Goal: Transaction & Acquisition: Book appointment/travel/reservation

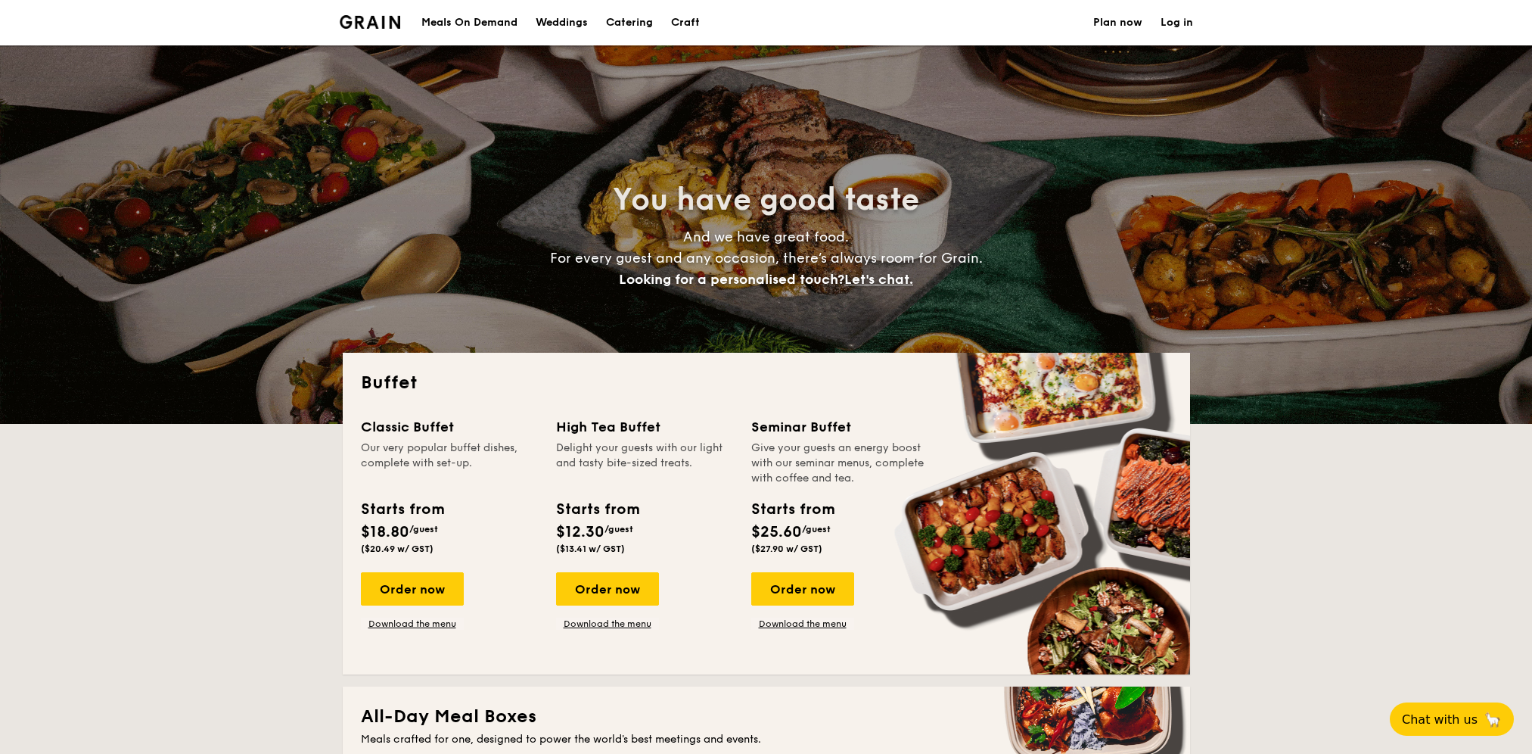
select select
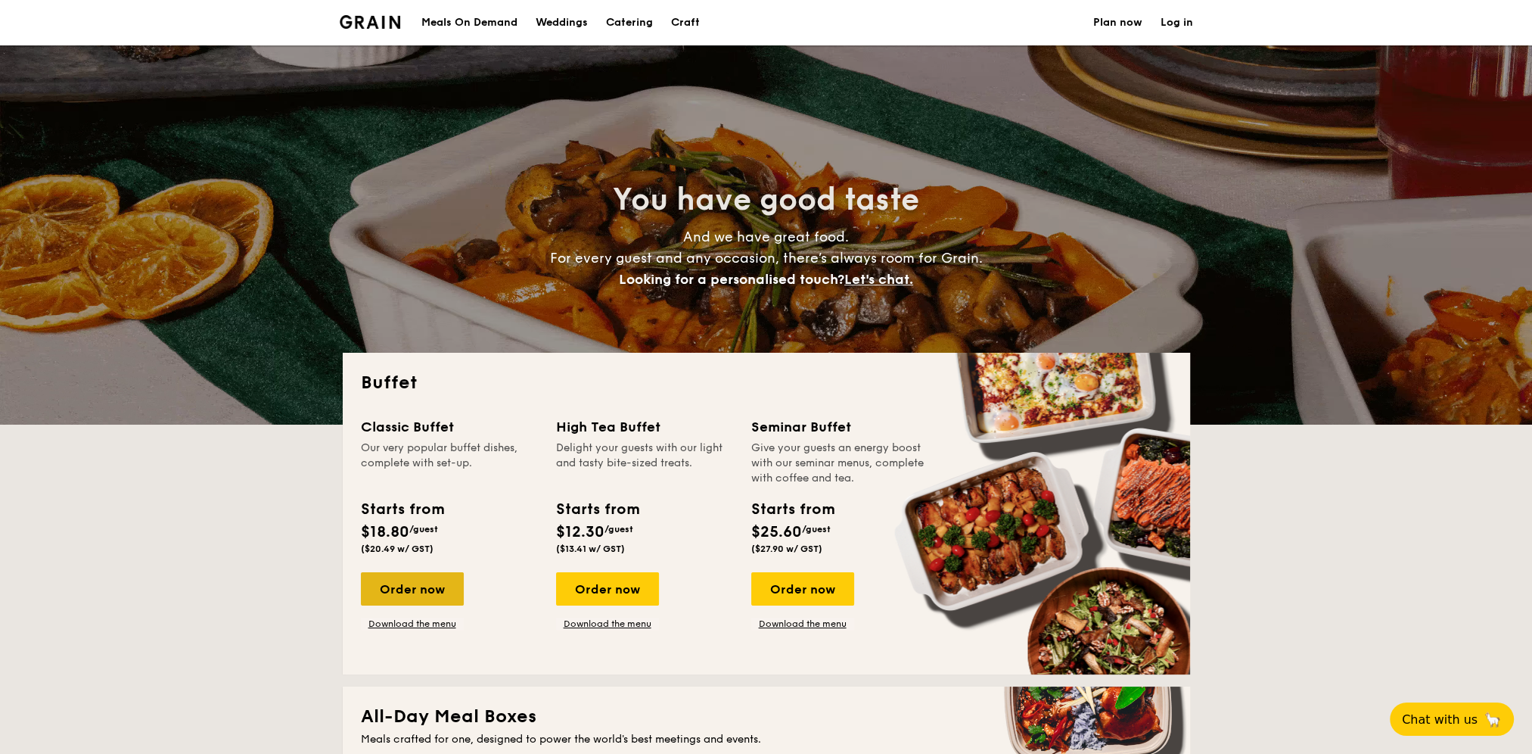
click at [430, 583] on div "Order now" at bounding box center [412, 588] width 103 height 33
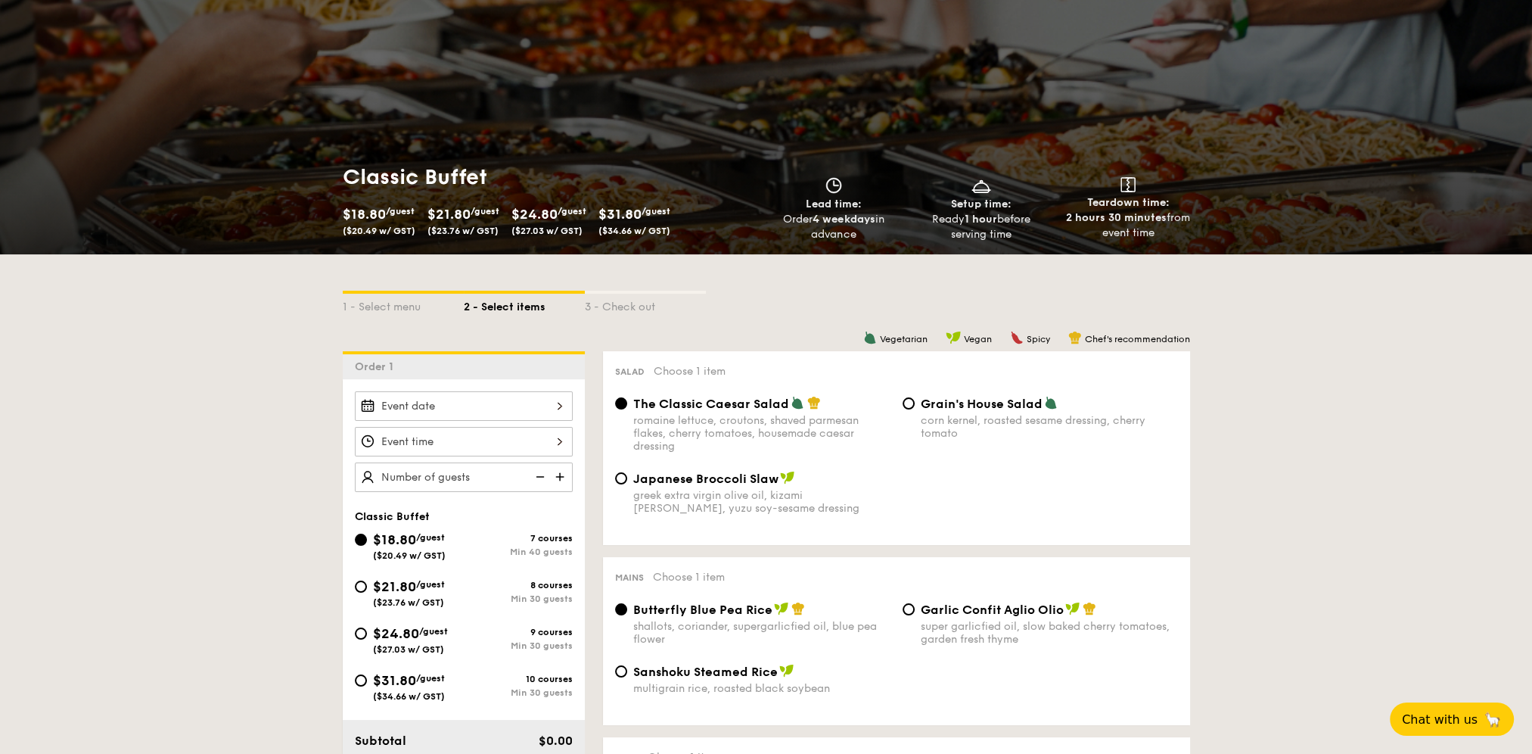
scroll to position [151, 0]
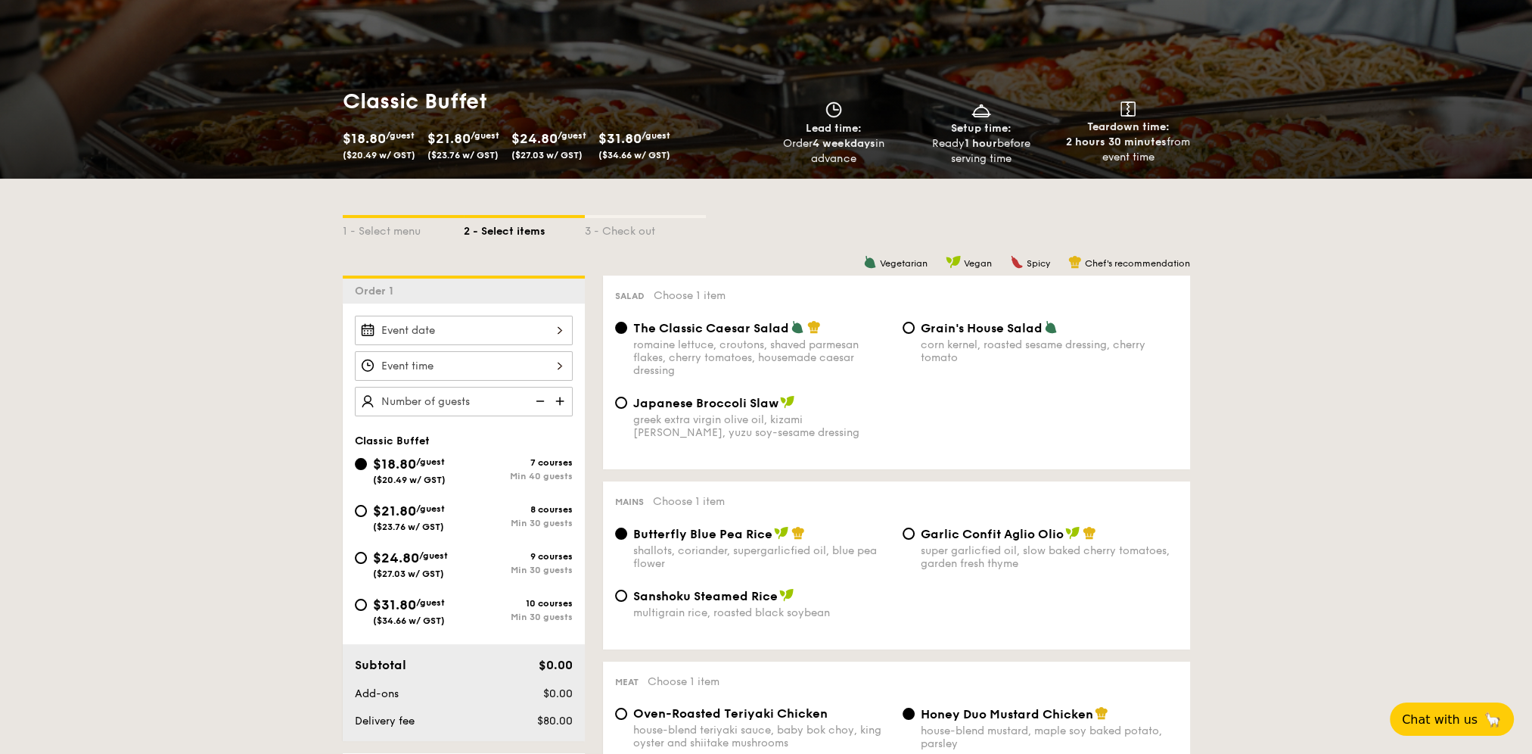
click at [562, 336] on div at bounding box center [464, 330] width 218 height 30
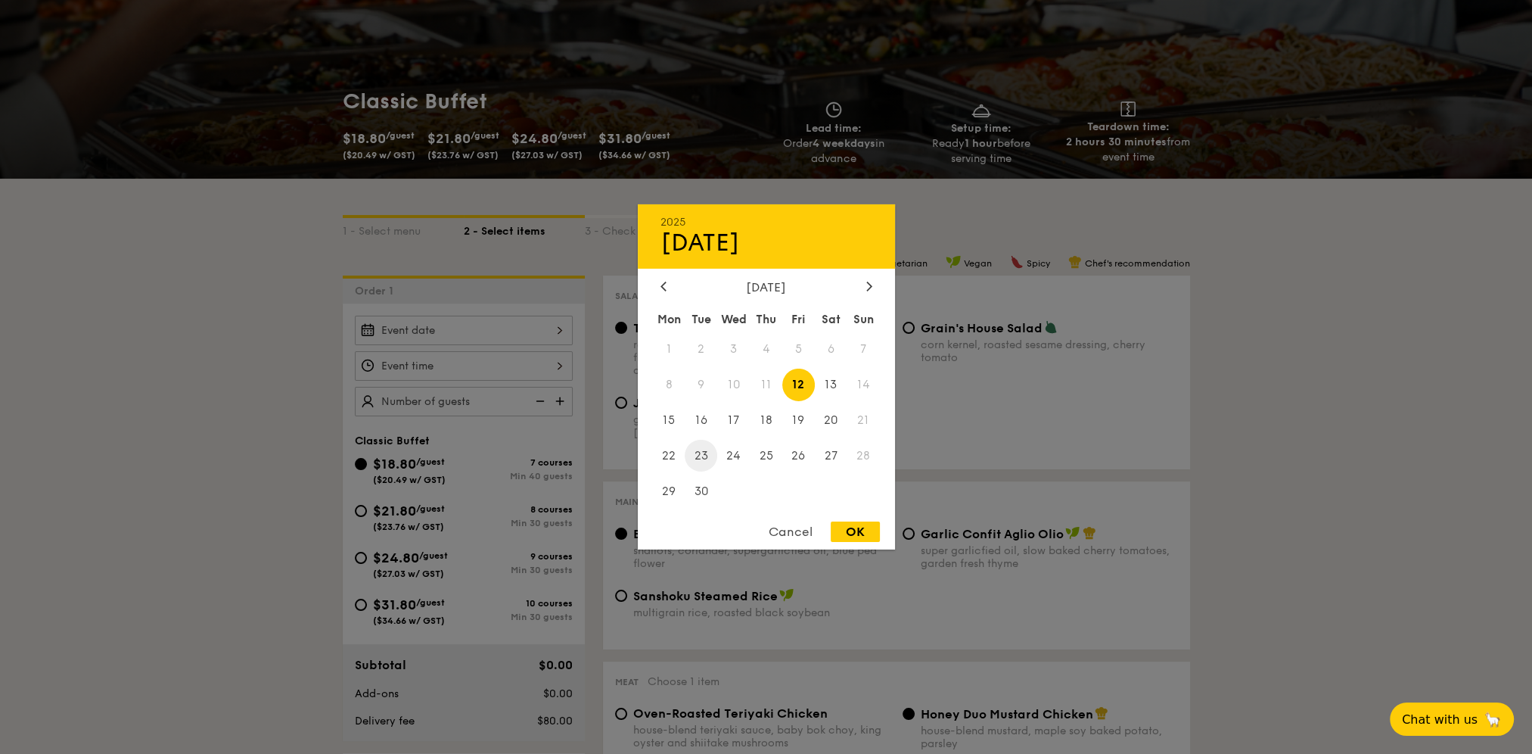
click at [701, 456] on span "23" at bounding box center [701, 455] width 33 height 33
click at [866, 536] on div "OK" at bounding box center [855, 531] width 49 height 20
type input "[DATE]"
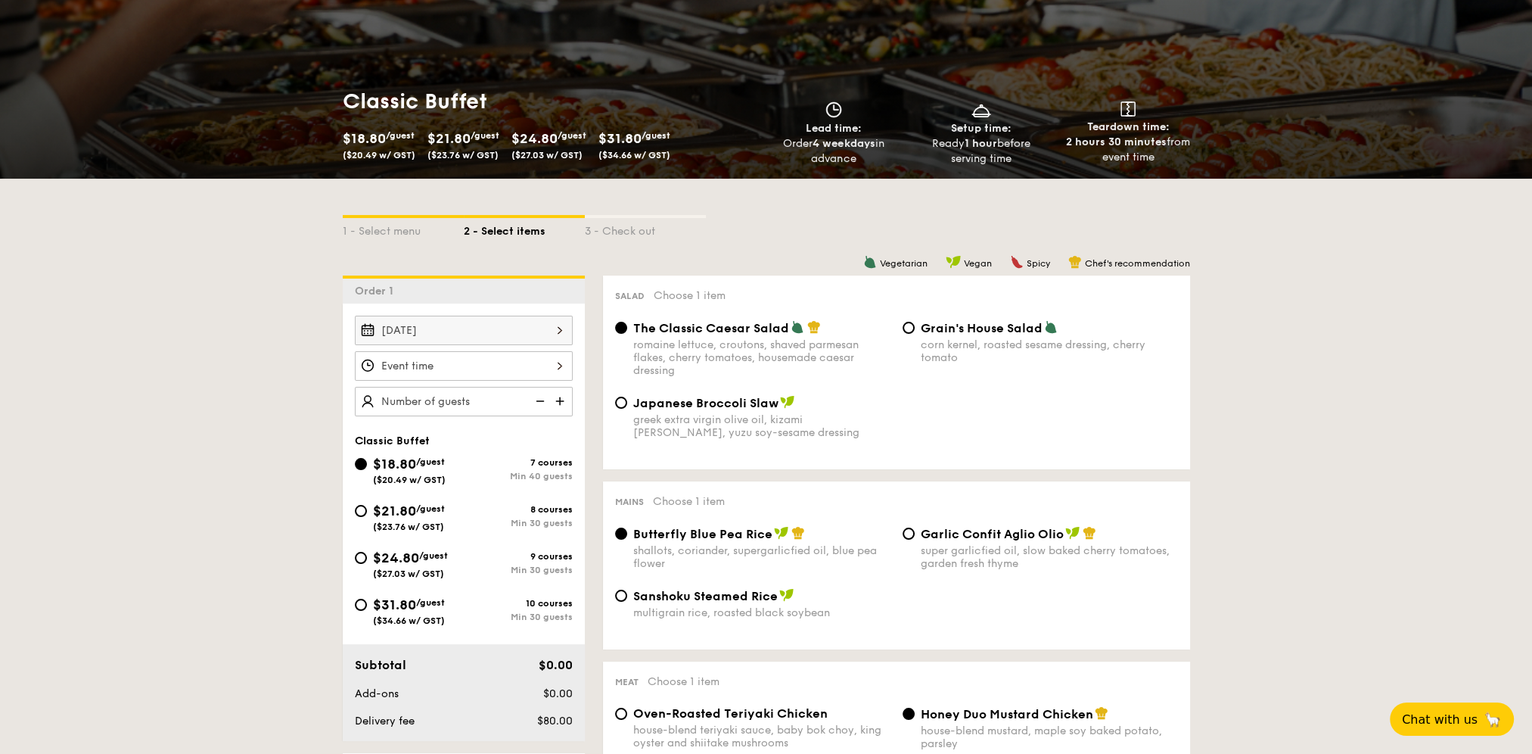
click at [557, 366] on div at bounding box center [464, 366] width 218 height 30
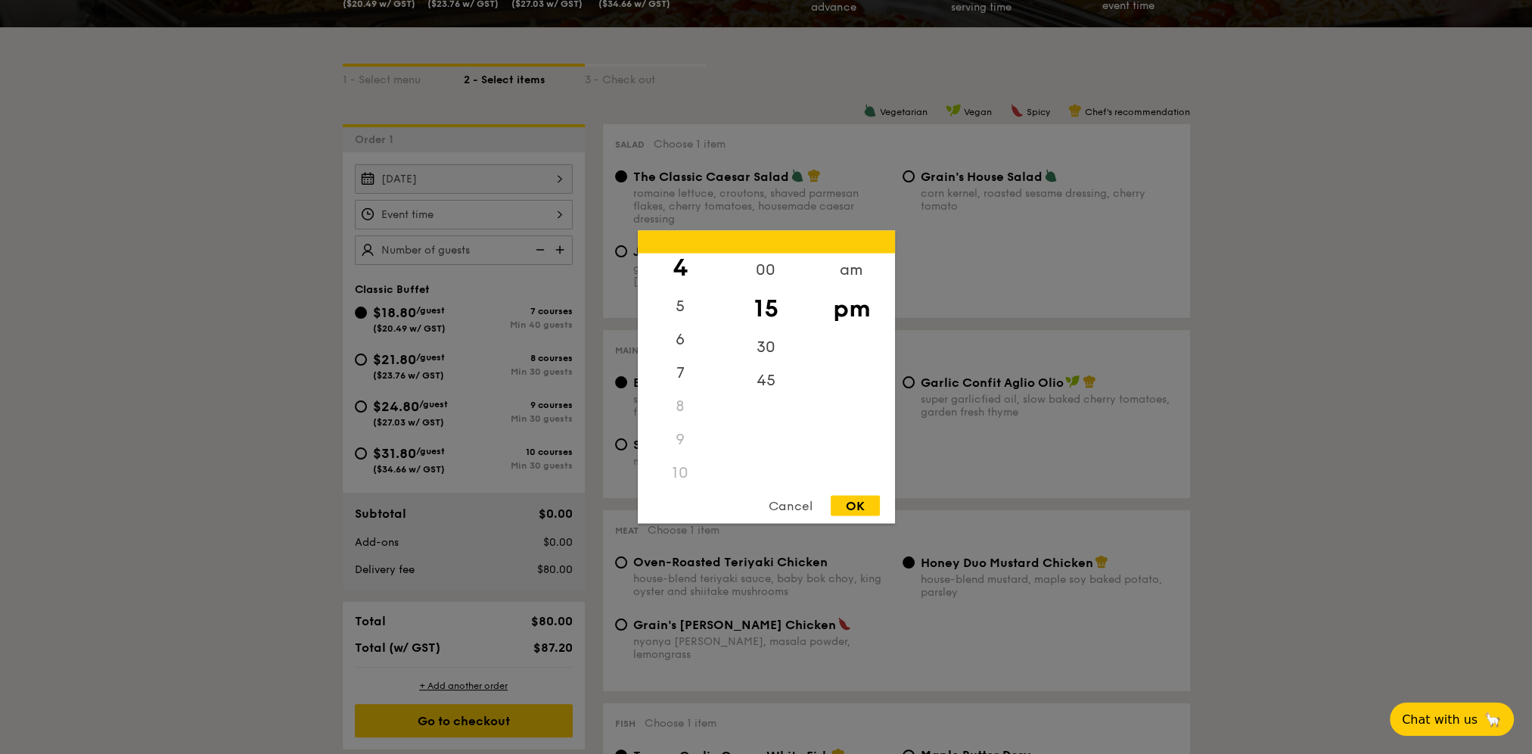
scroll to position [179, 0]
click at [684, 463] on div "11" at bounding box center [680, 467] width 85 height 33
click at [675, 466] on div "11" at bounding box center [680, 467] width 85 height 33
click at [682, 466] on div "11" at bounding box center [680, 467] width 85 height 33
click at [844, 272] on div "am" at bounding box center [851, 275] width 85 height 44
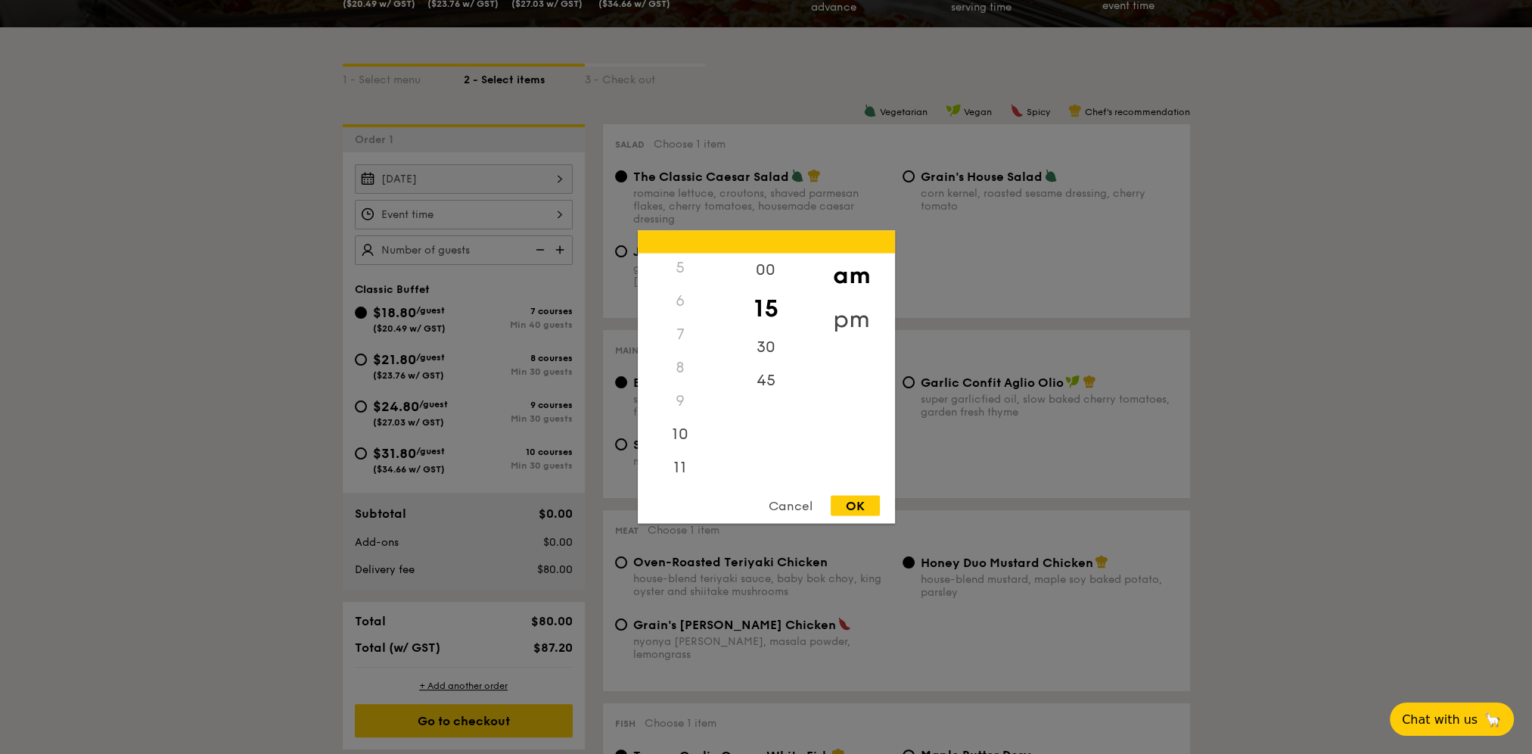
scroll to position [169, 0]
click at [773, 271] on div "00" at bounding box center [765, 275] width 85 height 44
click at [684, 475] on div "11" at bounding box center [680, 473] width 85 height 44
click at [856, 507] on div "OK" at bounding box center [855, 506] width 49 height 20
type input "11:00AM"
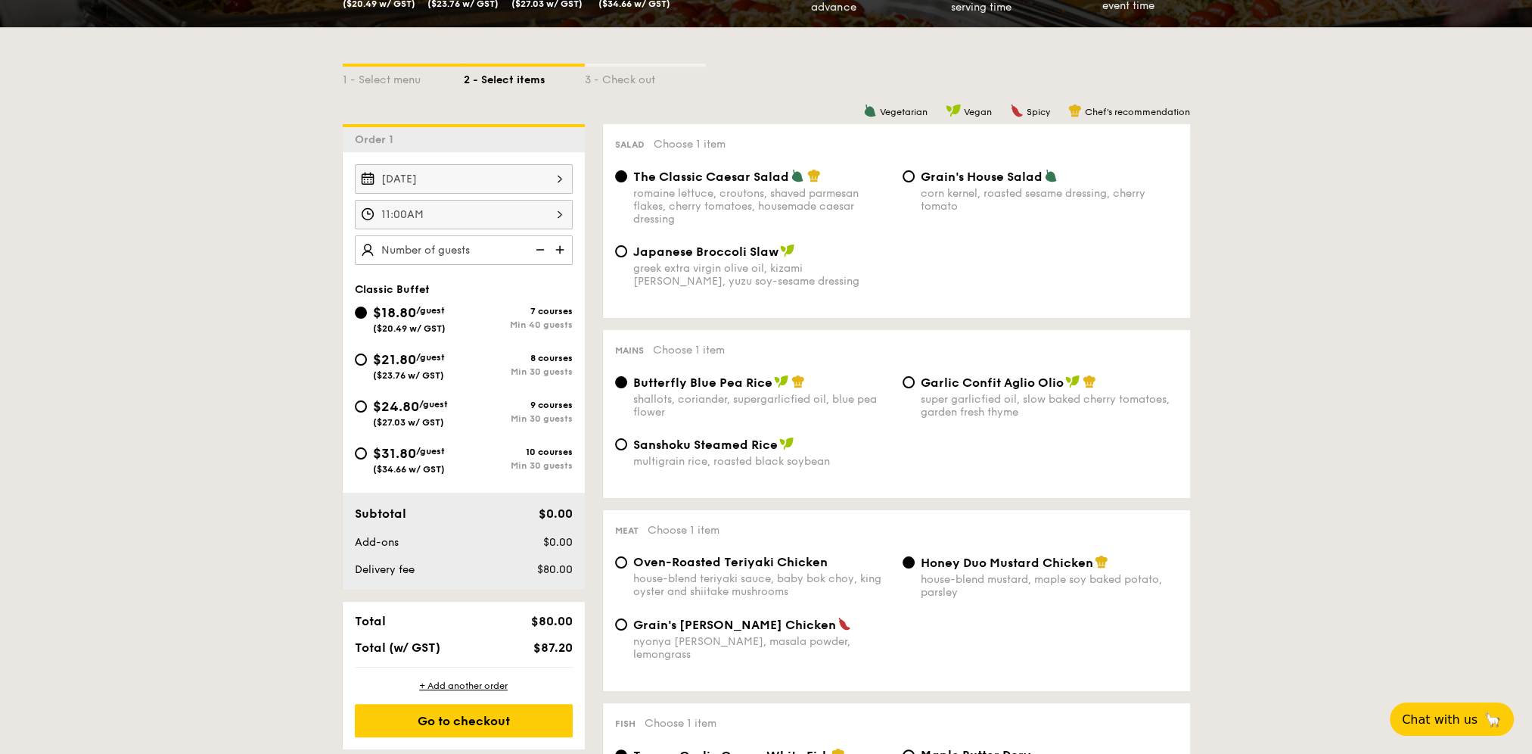
click at [939, 390] on span "Garlic Confit Aglio Olio" at bounding box center [992, 382] width 143 height 14
click at [915, 388] on input "Garlic Confit Aglio Olio super garlicfied oil, slow baked cherry tomatoes, gard…" at bounding box center [909, 382] width 12 height 12
radio input "true"
click at [748, 182] on span "The Classic Caesar Salad" at bounding box center [711, 176] width 156 height 14
click at [627, 182] on input "The Classic Caesar Salad romaine lettuce, croutons, shaved parmesan flakes, che…" at bounding box center [621, 176] width 12 height 12
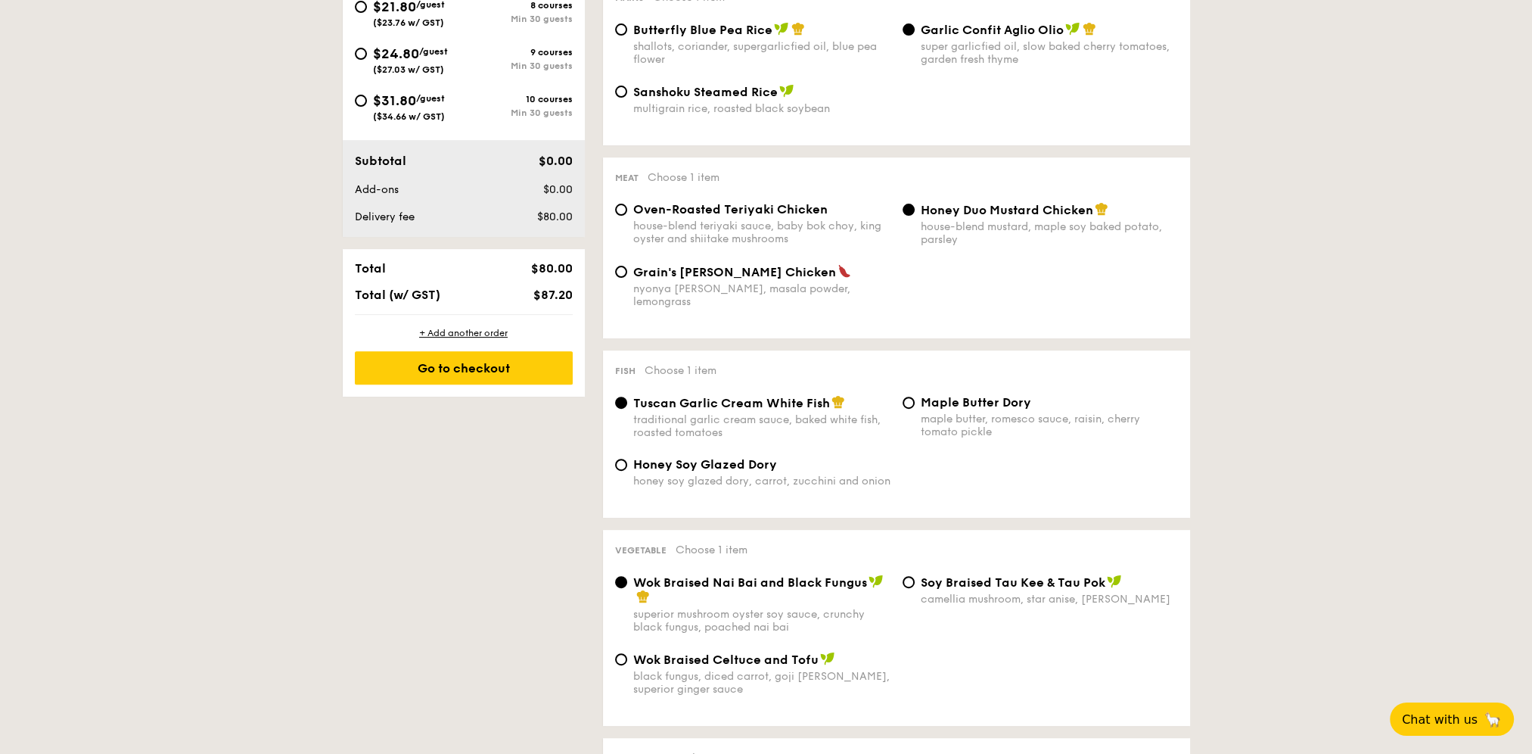
scroll to position [681, 0]
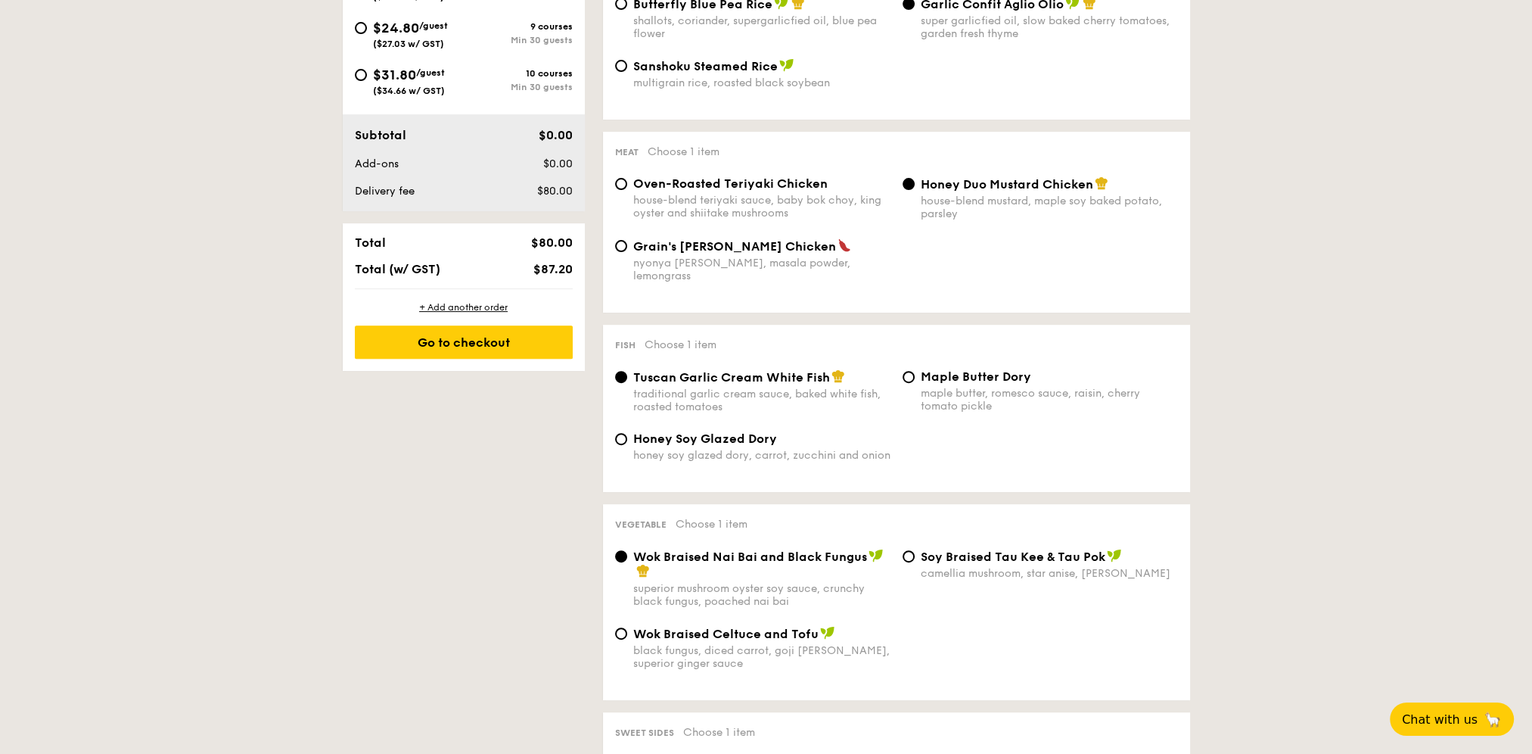
click at [916, 194] on div "Honey Duo Mustard Chicken house-blend mustard, maple soy baked potato, parsley" at bounding box center [1040, 198] width 287 height 44
click at [918, 276] on div "Grain's [PERSON_NAME] Chicken nyonya [PERSON_NAME], masala powder, lemongrass" at bounding box center [896, 269] width 575 height 62
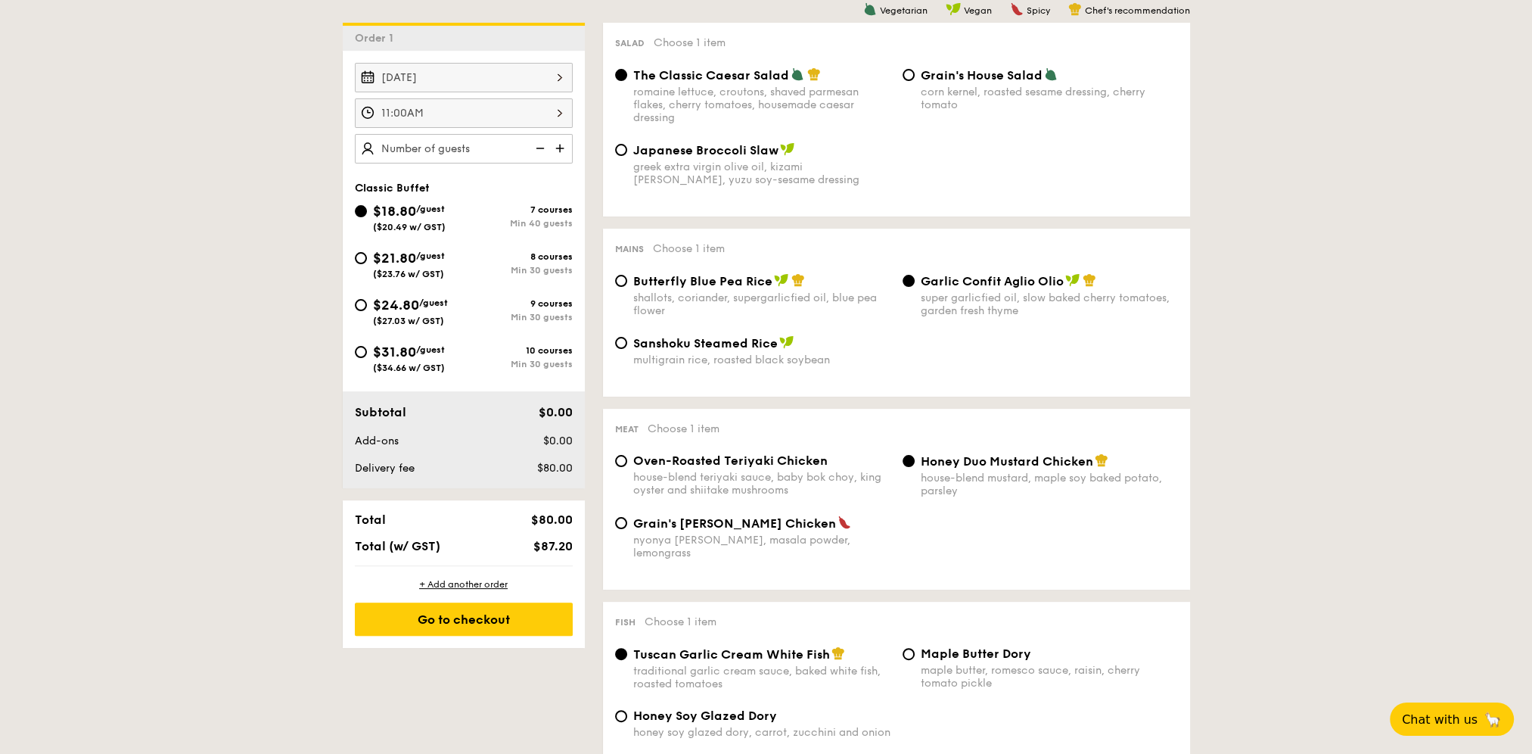
scroll to position [378, 0]
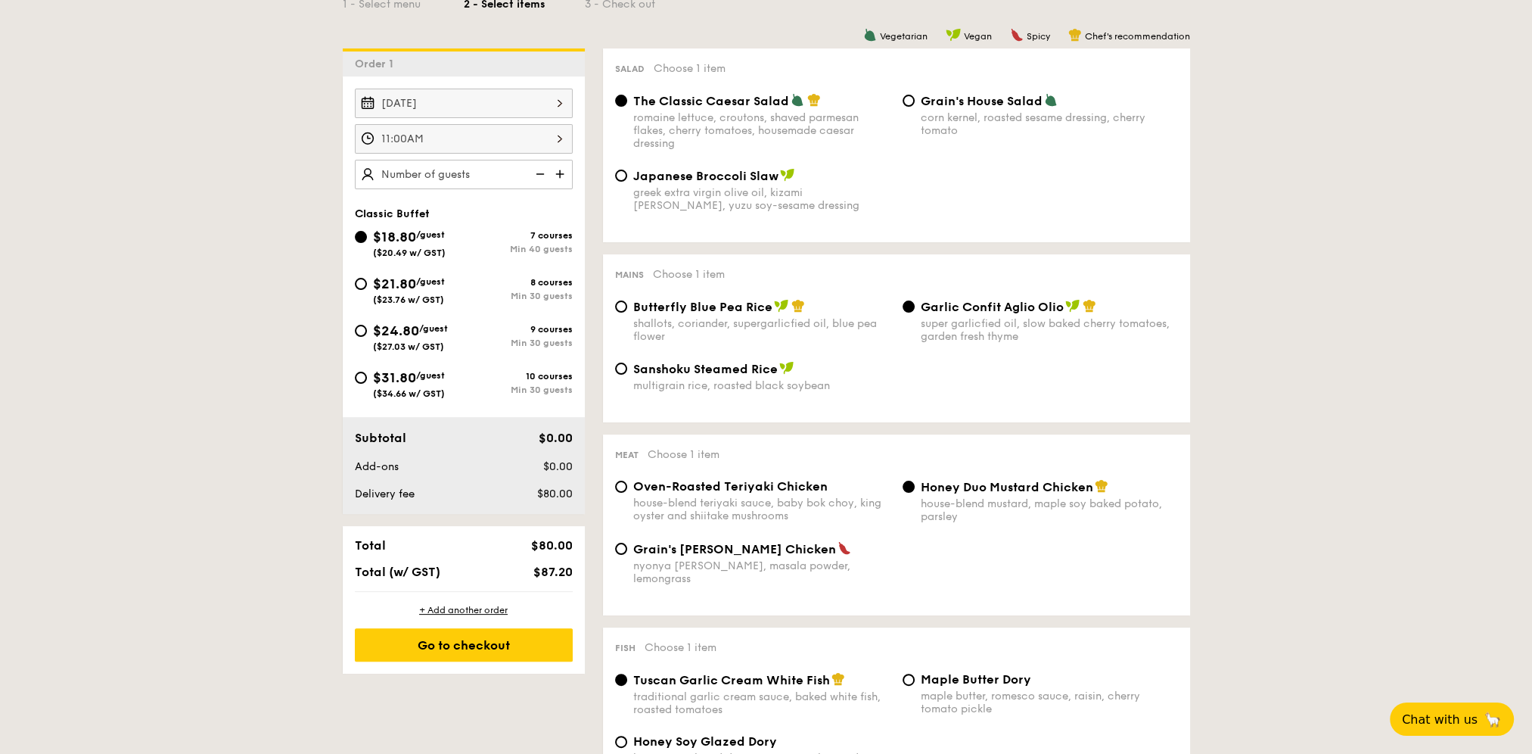
click at [563, 166] on img at bounding box center [561, 174] width 23 height 29
click at [562, 172] on img at bounding box center [561, 174] width 23 height 29
click at [542, 176] on img at bounding box center [538, 174] width 23 height 29
type input "40 guests"
click at [389, 278] on span "$21.80" at bounding box center [394, 283] width 43 height 17
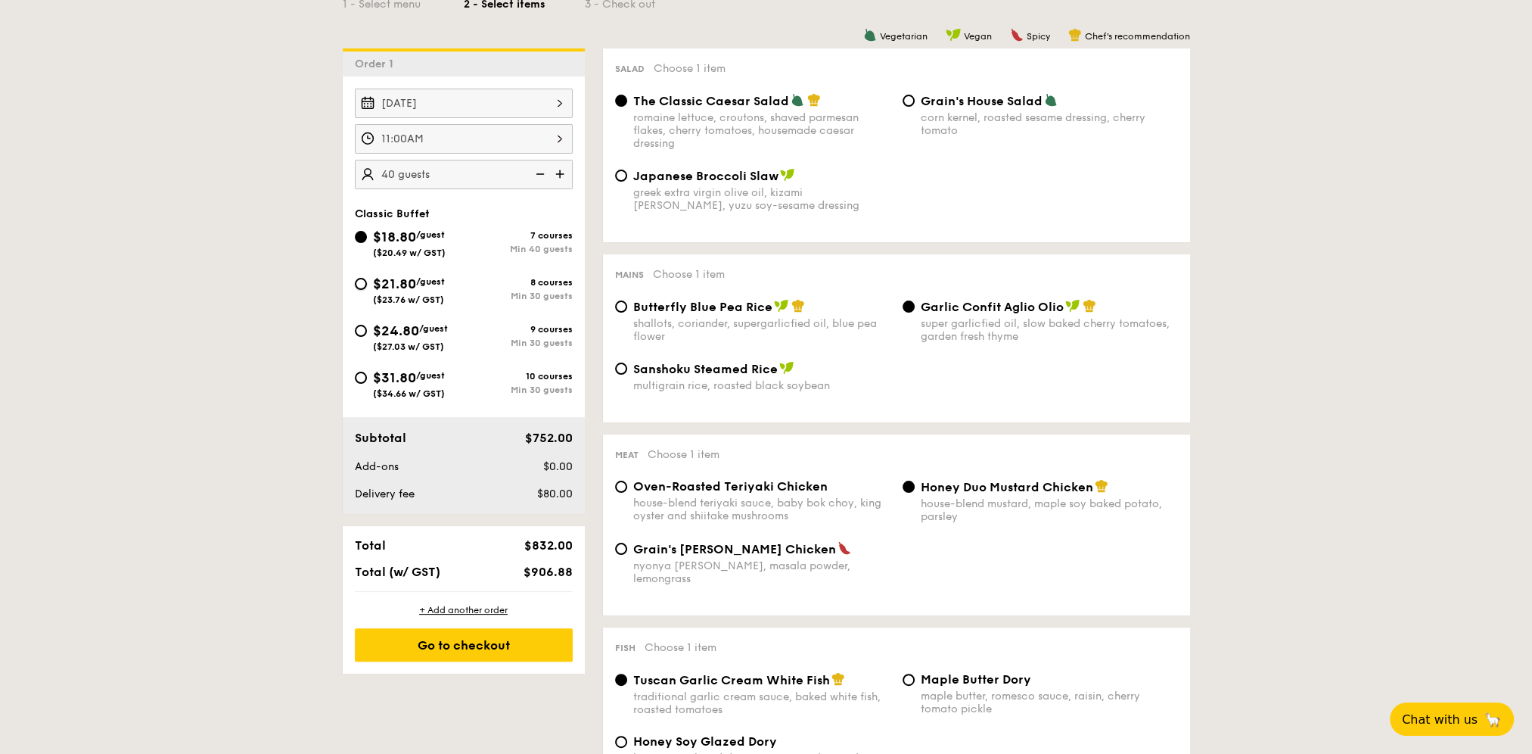
click at [367, 278] on input "$21.80 /guest ($23.76 w/ GST) 8 courses Min 30 guests" at bounding box center [361, 284] width 12 height 12
radio input "true"
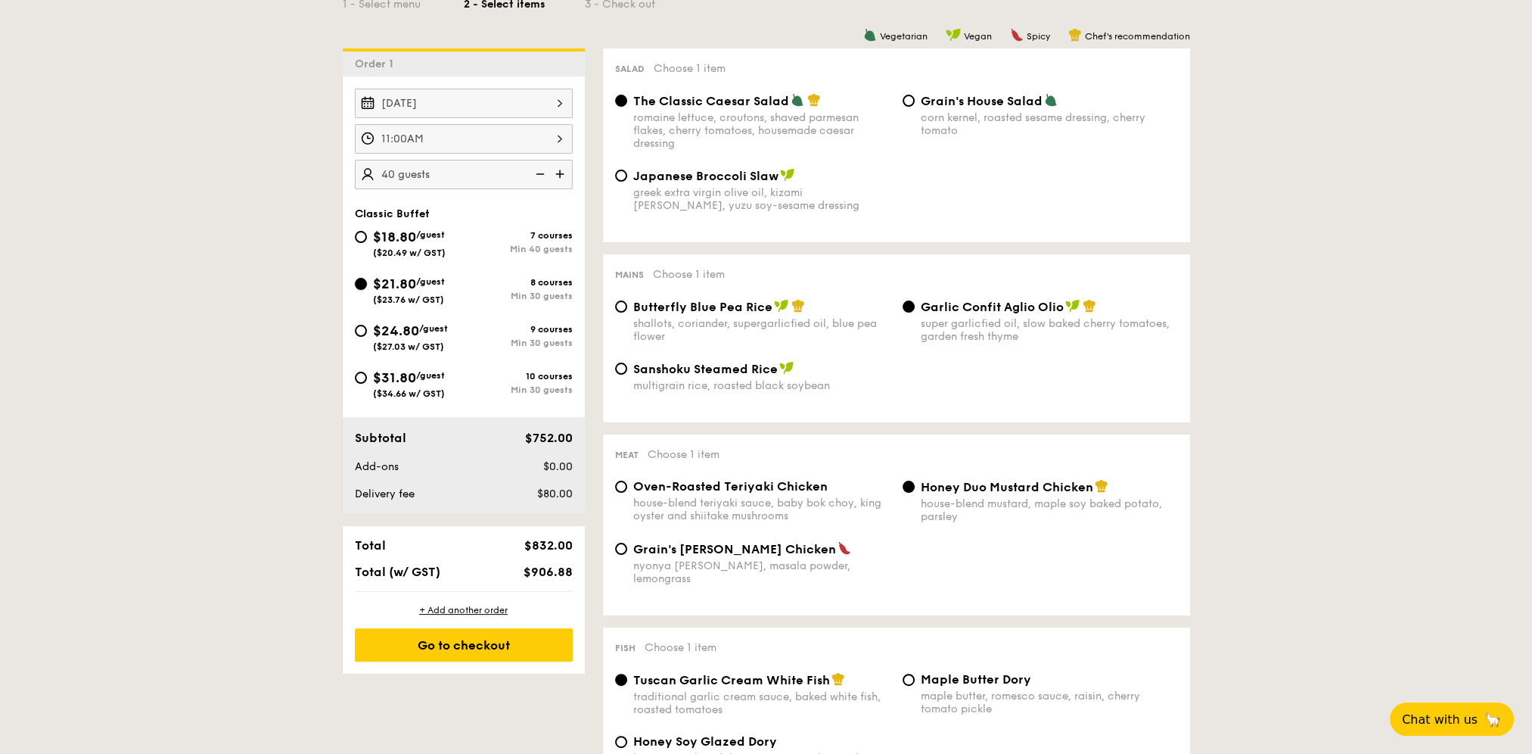
radio input "true"
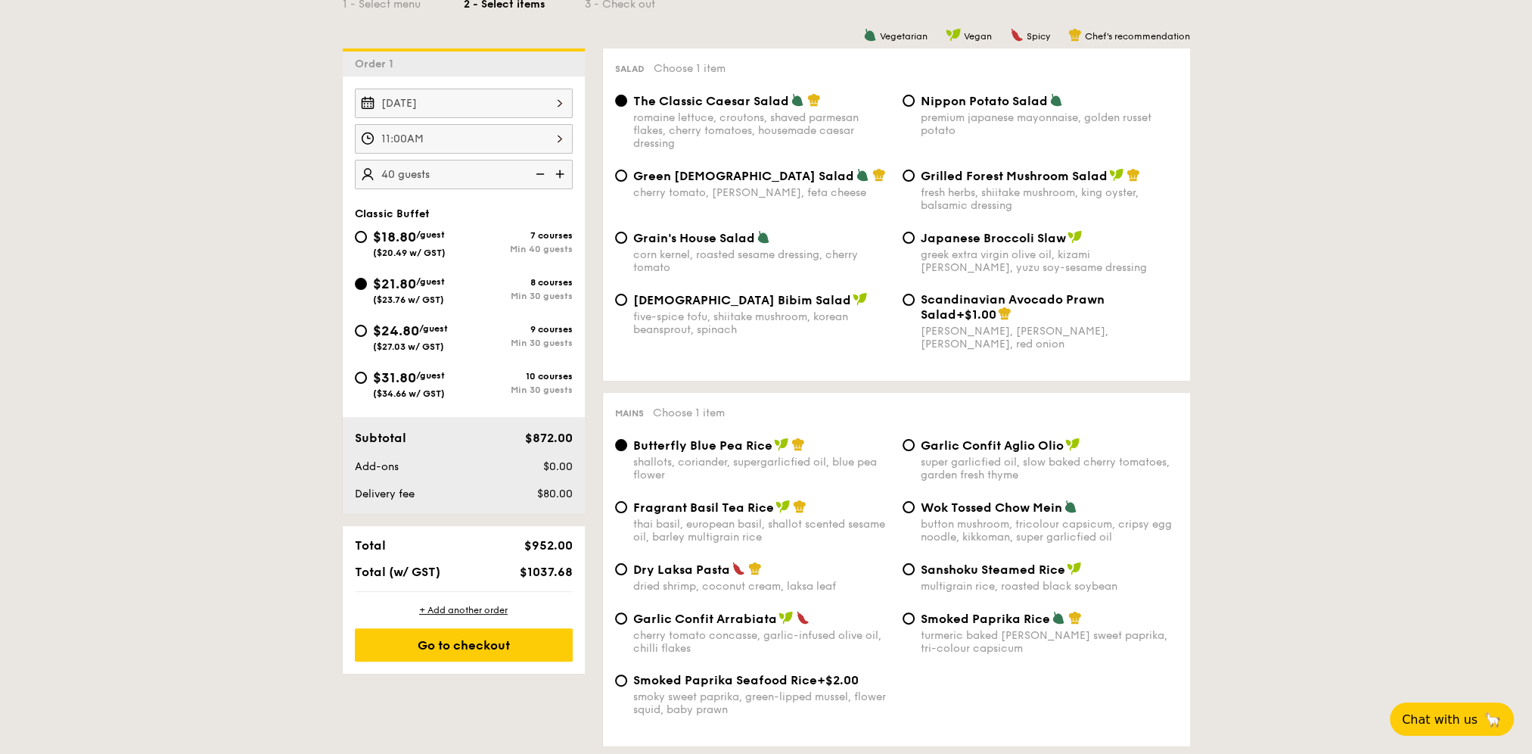
click at [542, 172] on img at bounding box center [538, 174] width 23 height 29
type input "35 guests"
